Goal: Task Accomplishment & Management: Manage account settings

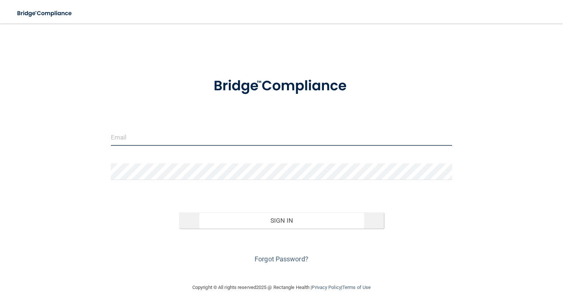
type input "[EMAIL_ADDRESS][DOMAIN_NAME]"
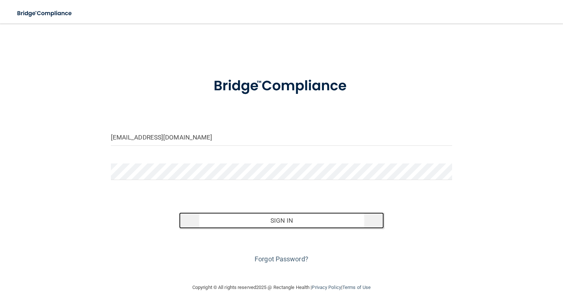
click at [297, 217] on button "Sign In" at bounding box center [281, 221] width 205 height 16
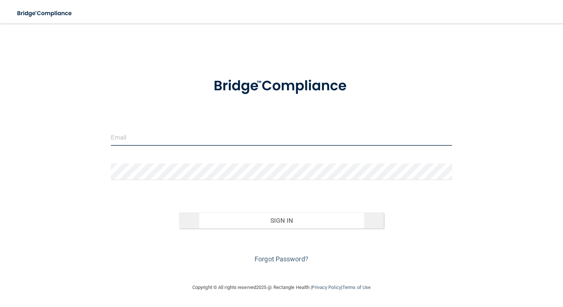
type input "[EMAIL_ADDRESS][DOMAIN_NAME]"
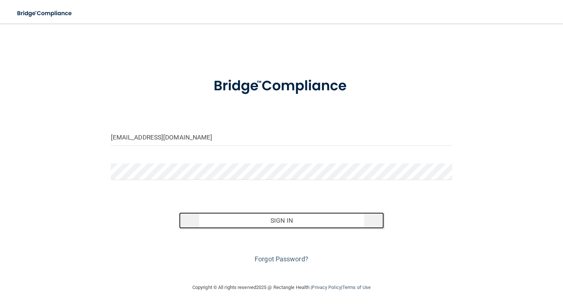
click at [295, 224] on button "Sign In" at bounding box center [281, 221] width 205 height 16
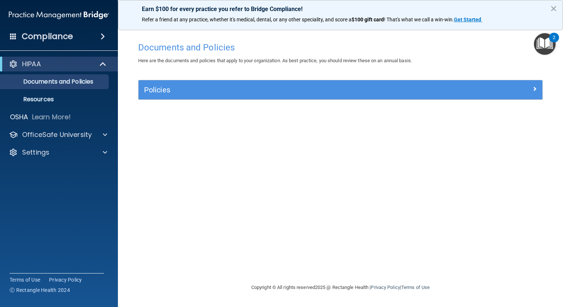
drag, startPoint x: 553, startPoint y: 6, endPoint x: 549, endPoint y: 21, distance: 15.3
click at [553, 6] on button "×" at bounding box center [553, 9] width 7 height 12
